Goal: Transaction & Acquisition: Purchase product/service

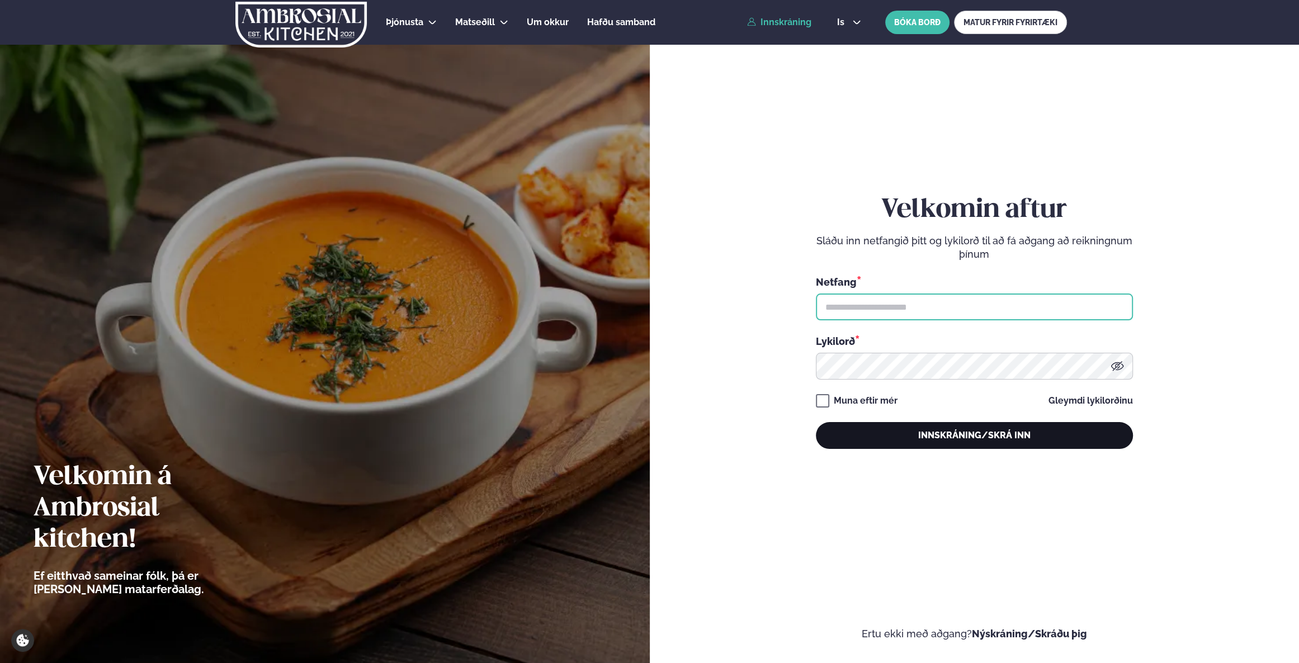
type input "**********"
click at [946, 438] on button "Innskráning/Skrá inn" at bounding box center [974, 435] width 317 height 27
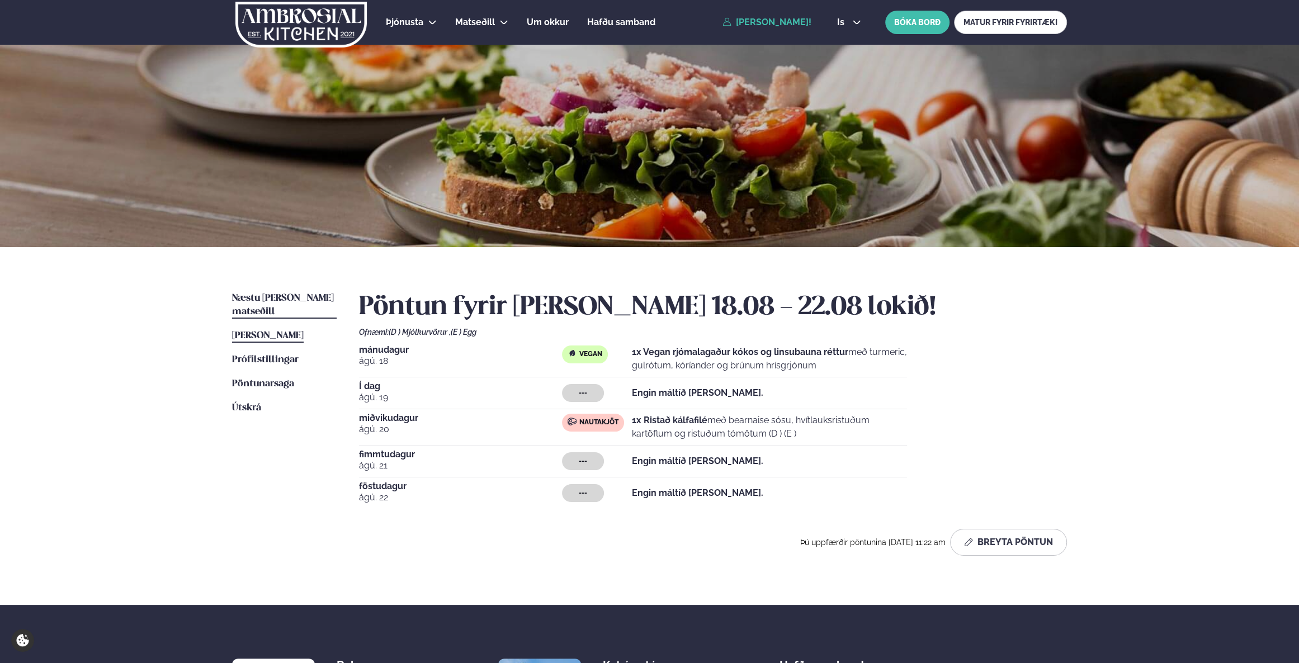
click at [284, 298] on span "Næstu [PERSON_NAME] matseðill" at bounding box center [283, 305] width 102 height 23
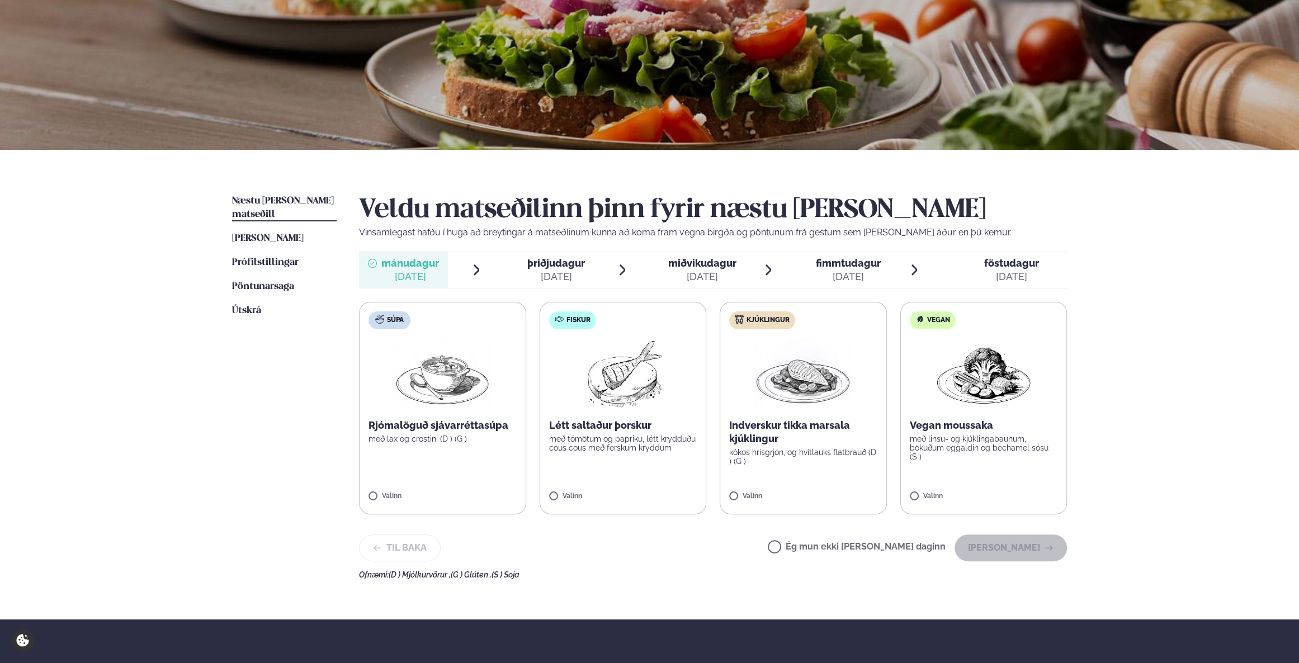
scroll to position [101, 0]
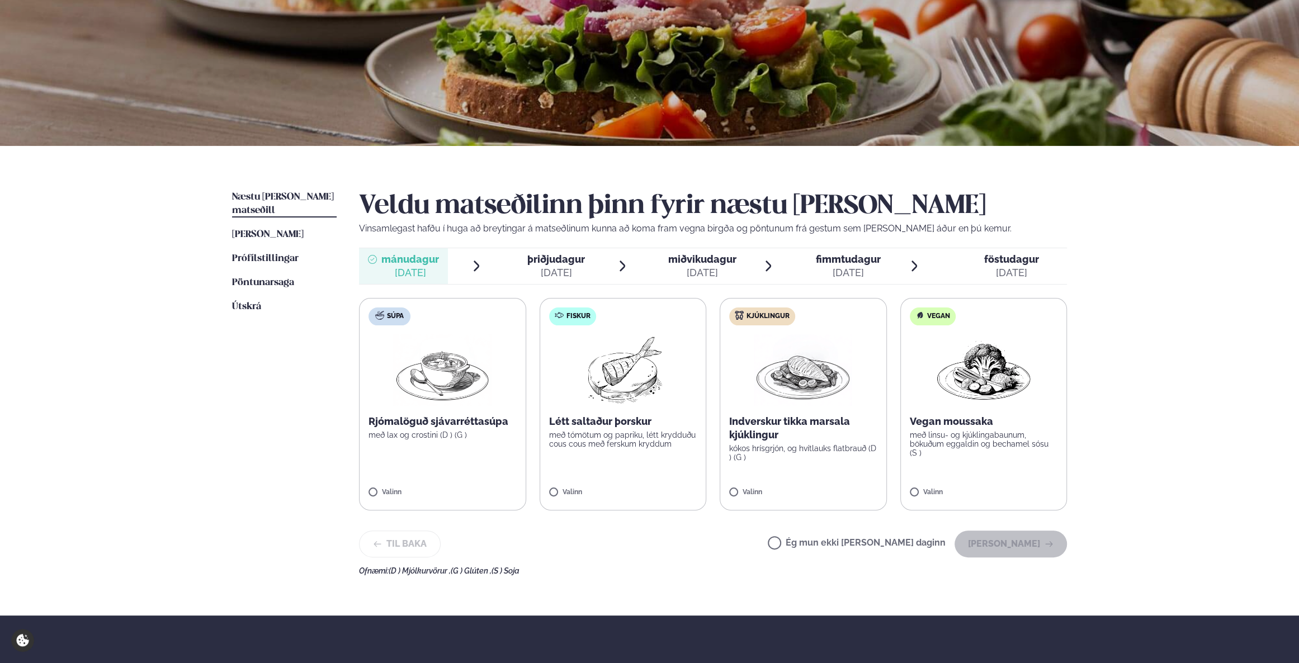
click at [767, 402] on img at bounding box center [803, 370] width 98 height 72
click at [1027, 549] on button "[PERSON_NAME]" at bounding box center [1011, 544] width 112 height 27
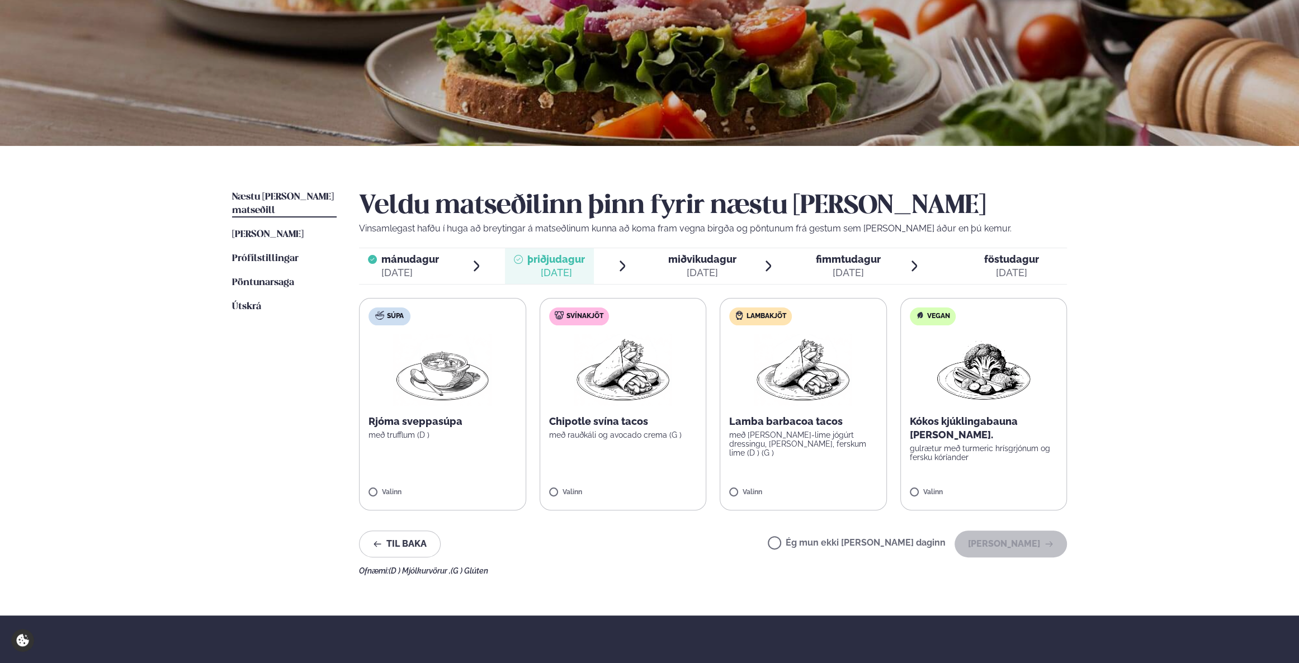
click at [693, 264] on span "miðvikudagur" at bounding box center [702, 259] width 68 height 12
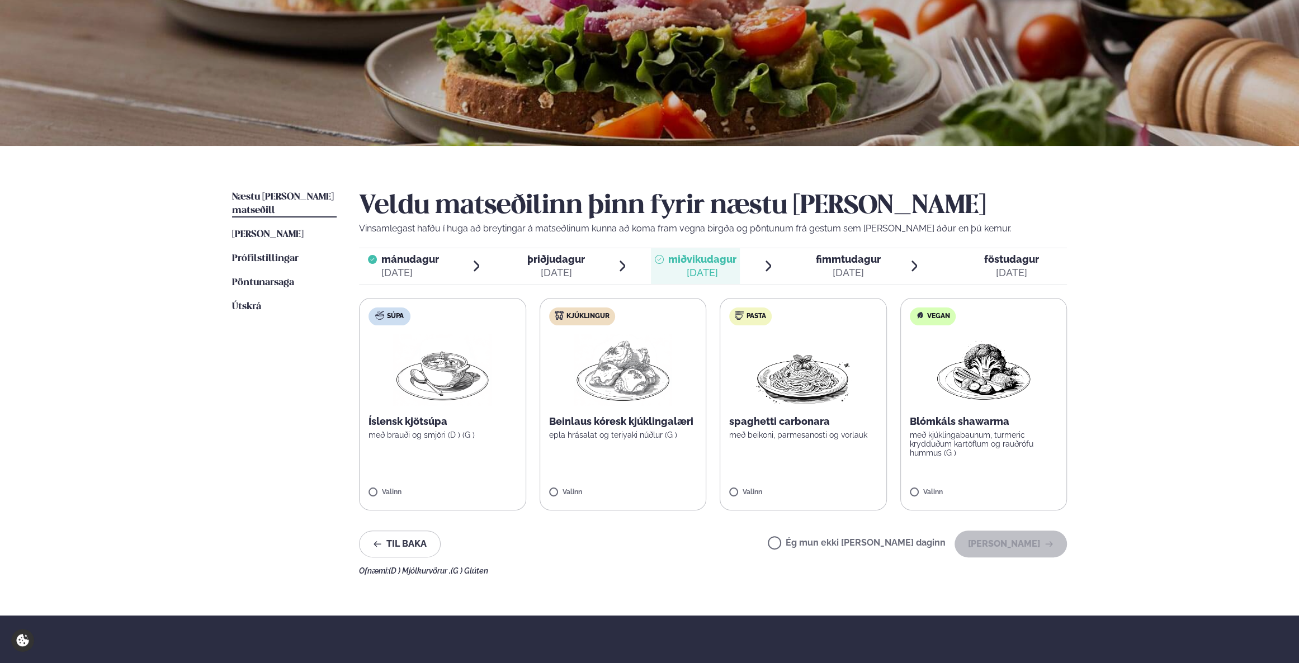
click at [581, 375] on img at bounding box center [623, 370] width 98 height 72
click at [1032, 545] on button "[PERSON_NAME]" at bounding box center [1011, 544] width 112 height 27
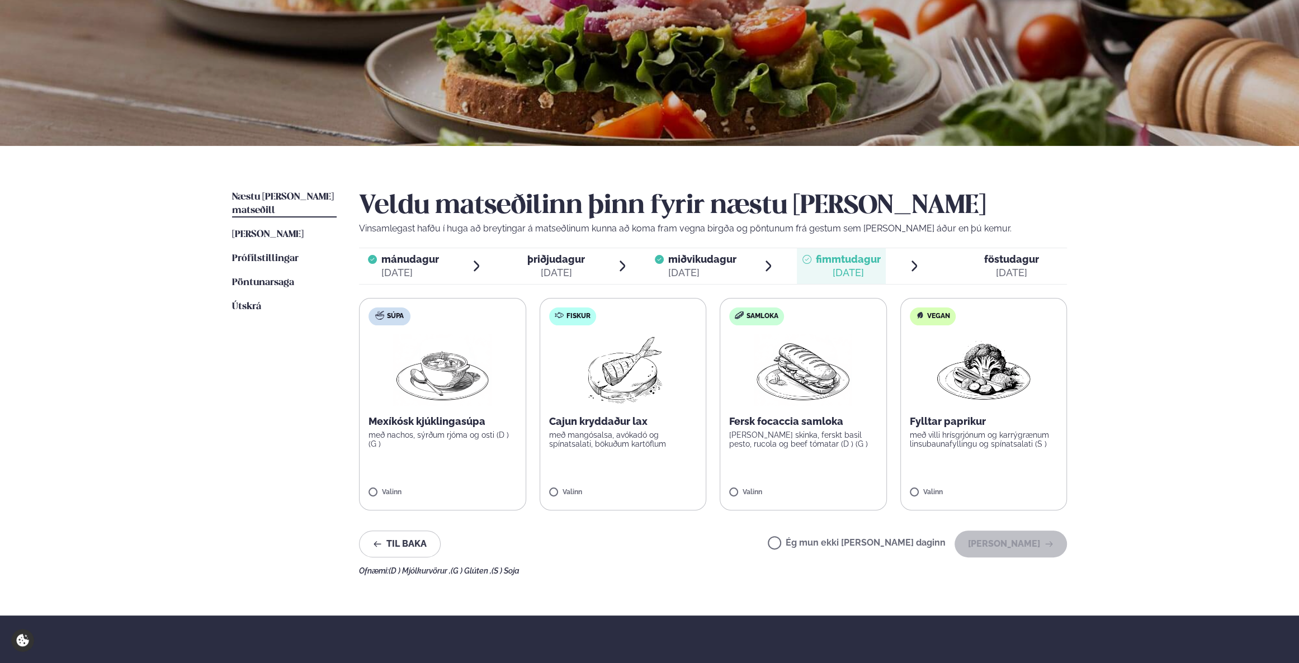
click at [416, 262] on span "mánudagur" at bounding box center [410, 259] width 58 height 12
